Goal: Register for event/course

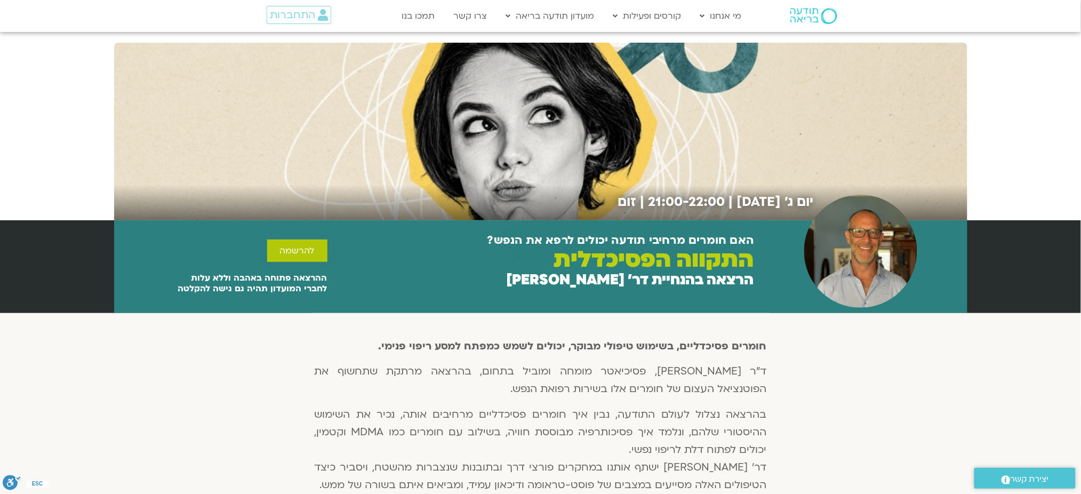
click at [304, 247] on span "להרשמה" at bounding box center [297, 251] width 35 height 10
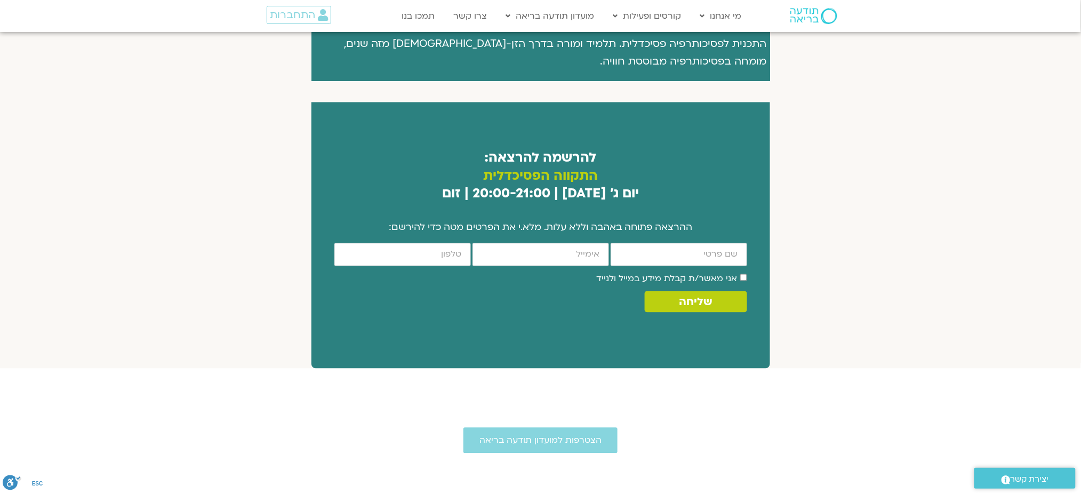
scroll to position [590, 0]
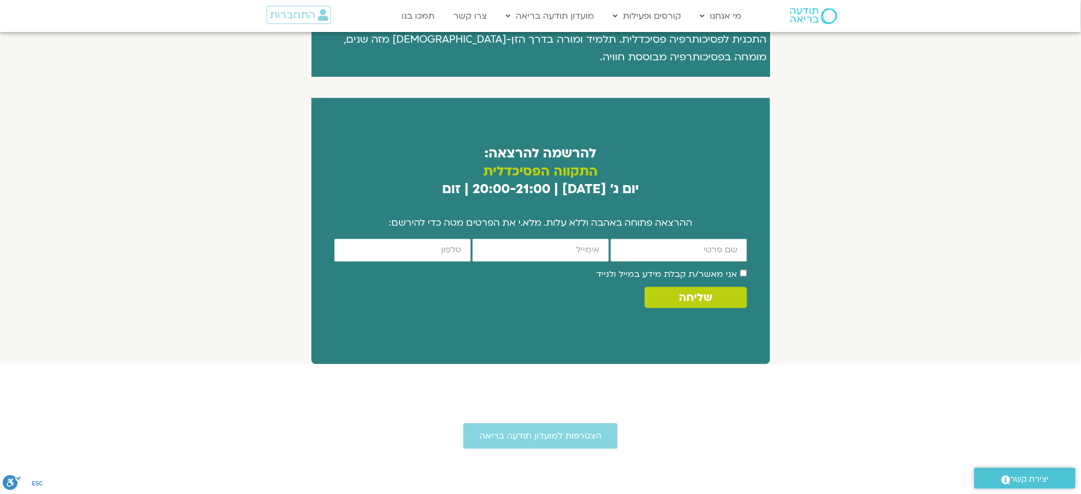
click at [627, 259] on input "firstname" at bounding box center [679, 250] width 136 height 23
type input "מלכה שני"
type input "7431632@gmail.com"
type input "0507571504"
click at [729, 279] on label "אני מאשר/ת קבלת מידע במייל ולנייד" at bounding box center [667, 275] width 141 height 12
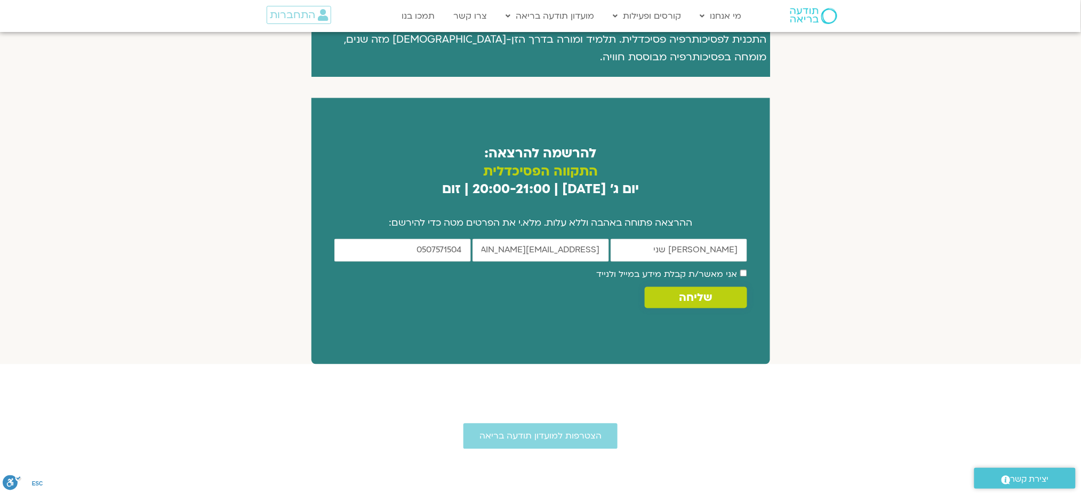
click at [710, 304] on span "שליחה" at bounding box center [695, 298] width 33 height 12
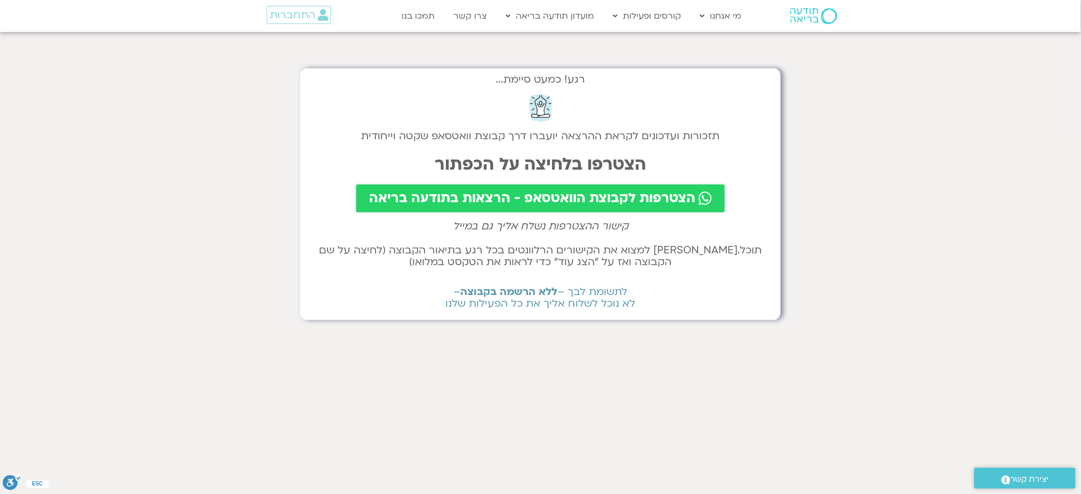
click at [540, 197] on span "הצטרפות לקבוצת הוואטסאפ - הרצאות בתודעה בריאה" at bounding box center [532, 198] width 326 height 15
